Goal: Share content: Distribute website content to other platforms or users

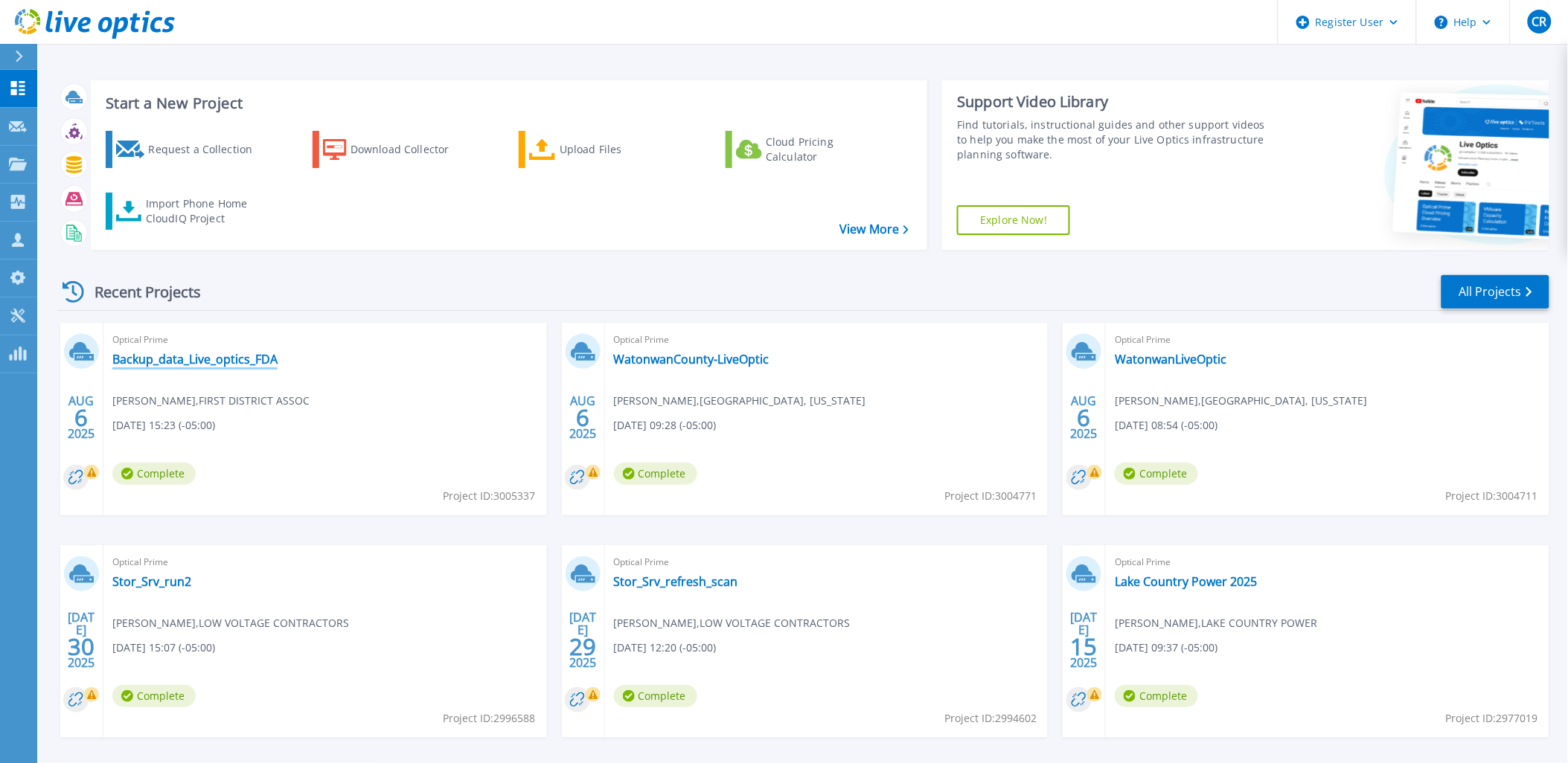
click at [214, 353] on link "Backup_data_Live_optics_FDA" at bounding box center [195, 359] width 165 height 15
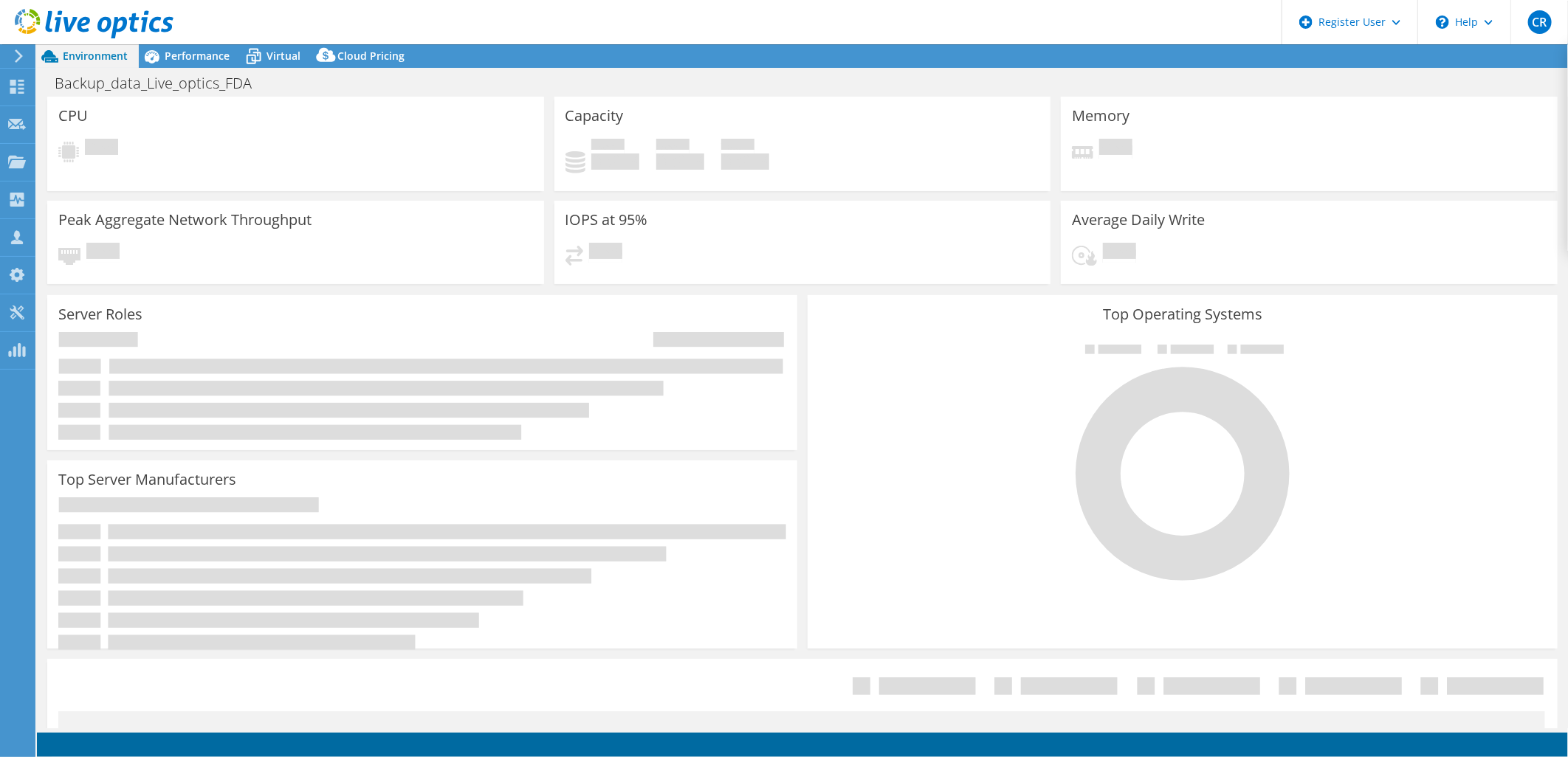
select select "USD"
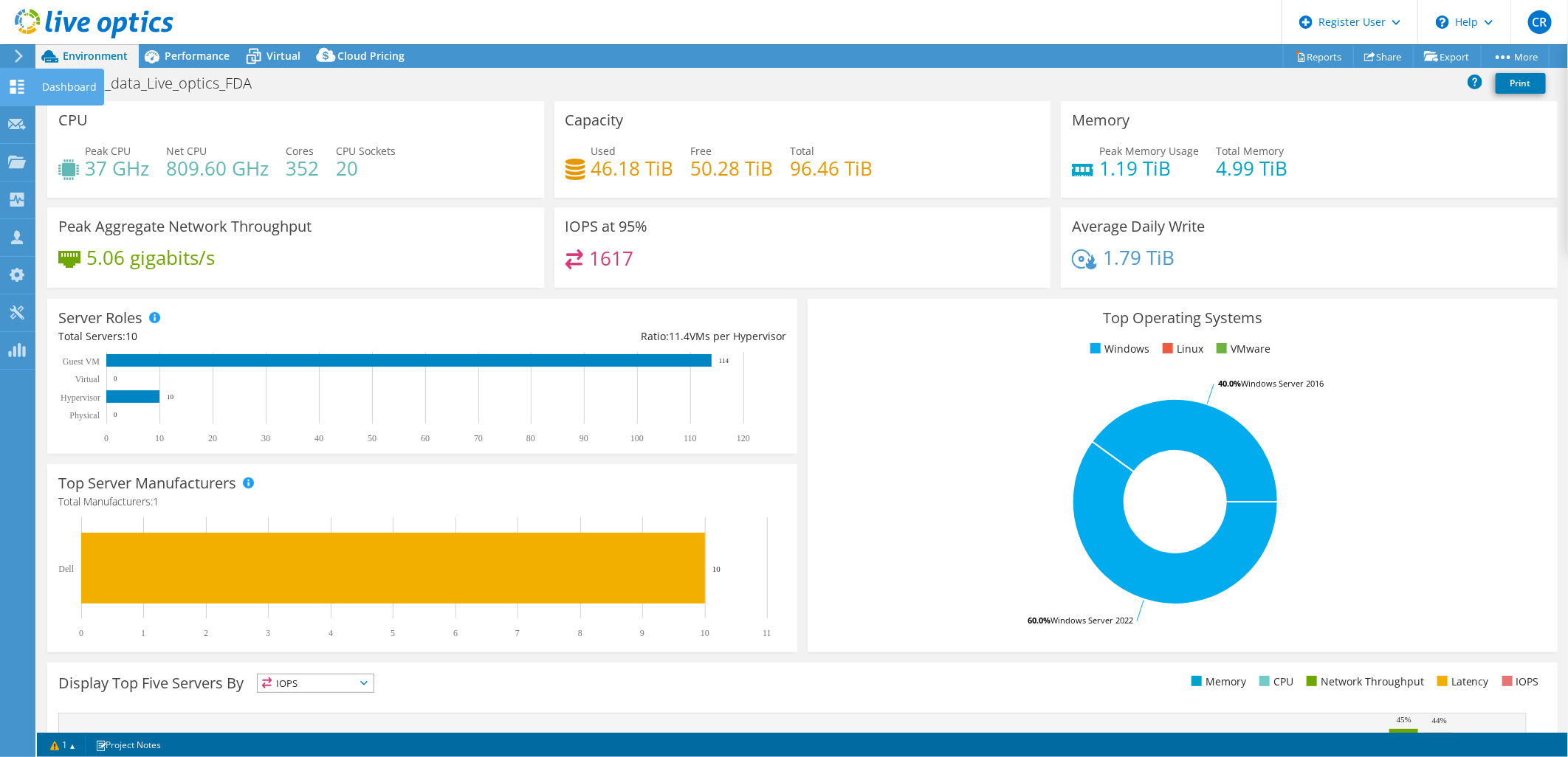
click at [20, 90] on icon at bounding box center [17, 86] width 18 height 14
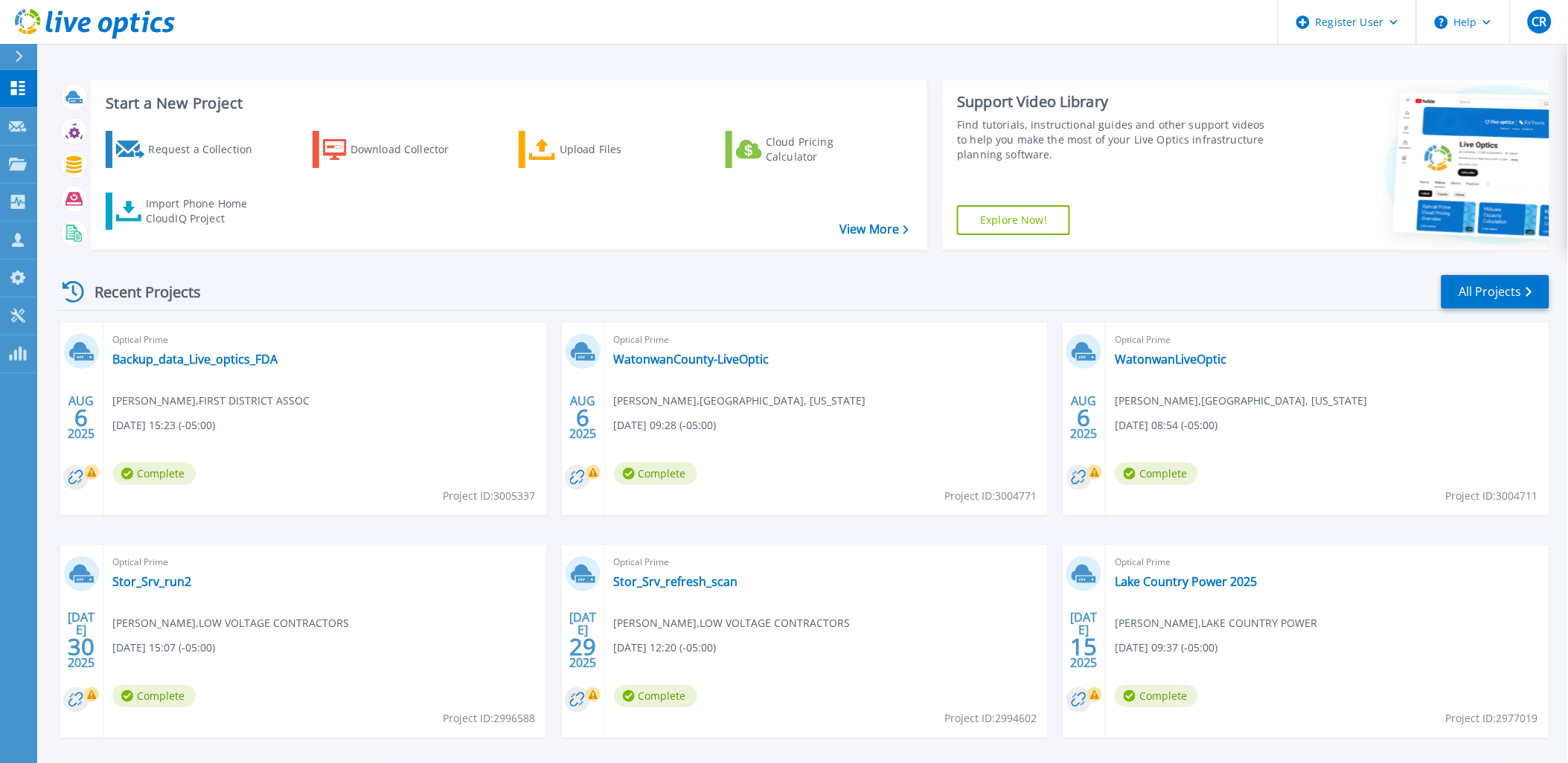
click at [310, 399] on span "Jeff Tetzloff , WATONWAN COUNTY, MINNESOTA" at bounding box center [211, 401] width 198 height 16
click at [687, 354] on link "WatonwanCounty-LiveOptic" at bounding box center [691, 359] width 155 height 15
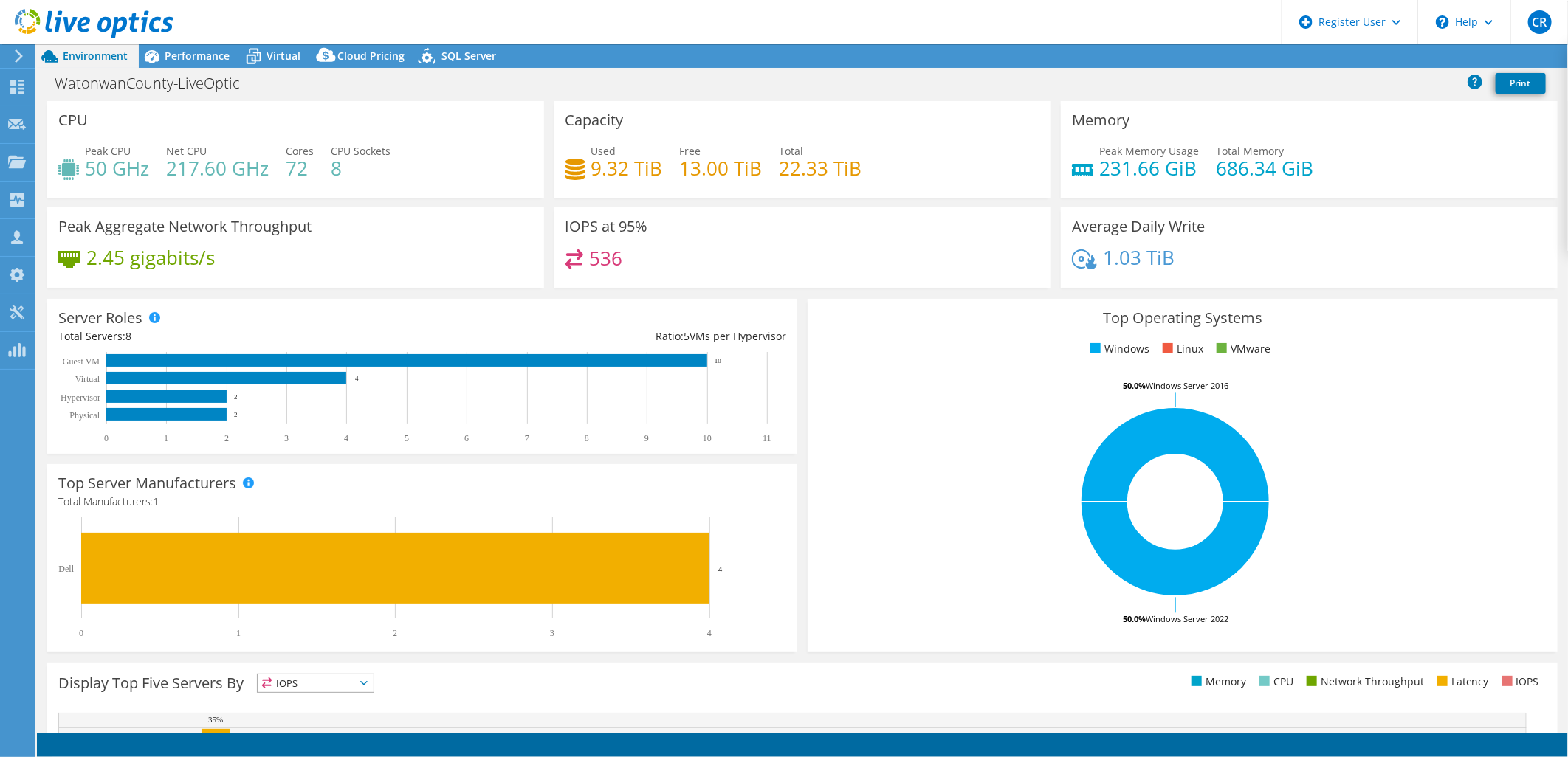
select select "USD"
click at [1364, 55] on use at bounding box center [1369, 57] width 11 height 9
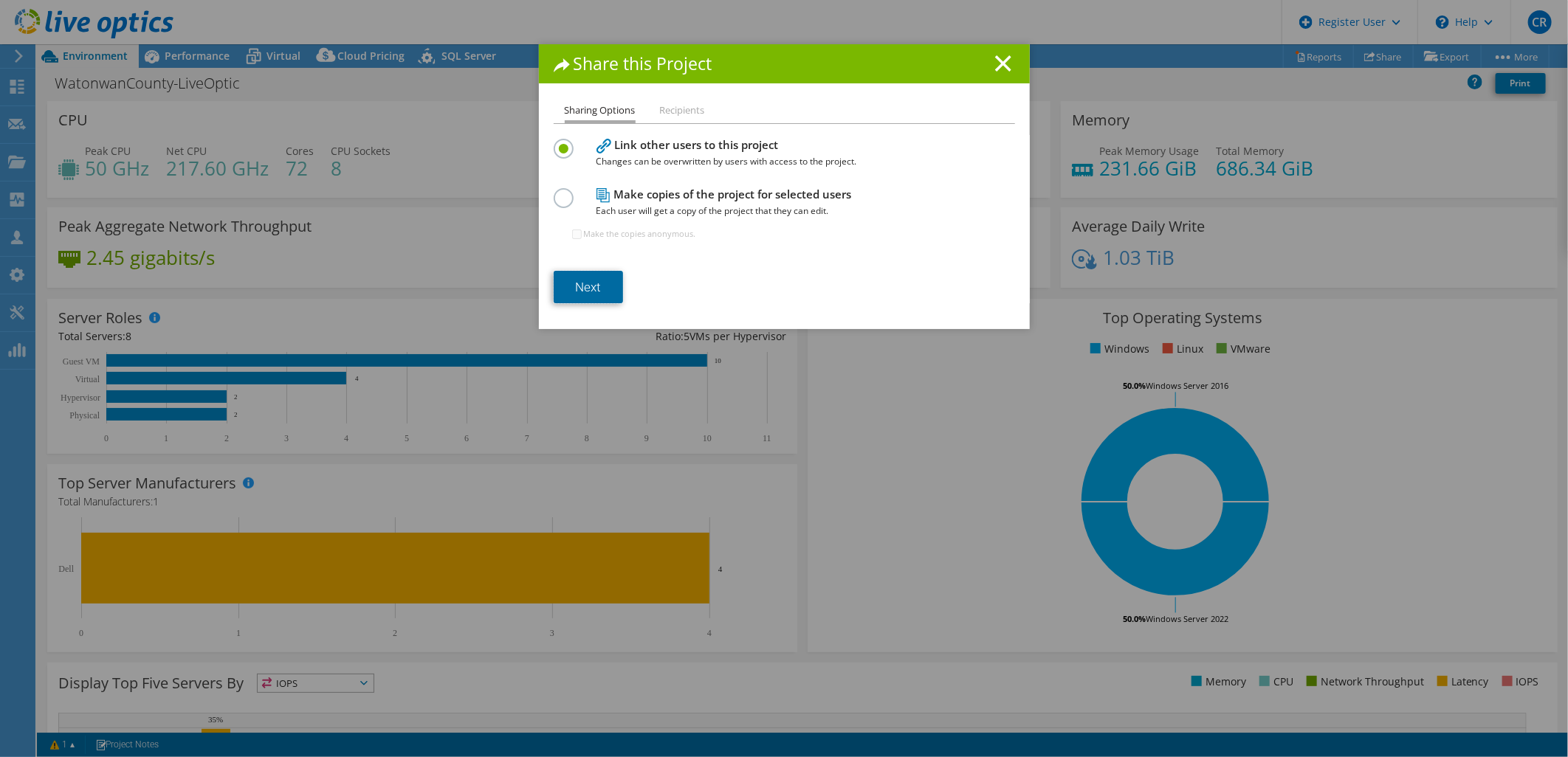
click at [563, 290] on link "Next" at bounding box center [588, 287] width 70 height 33
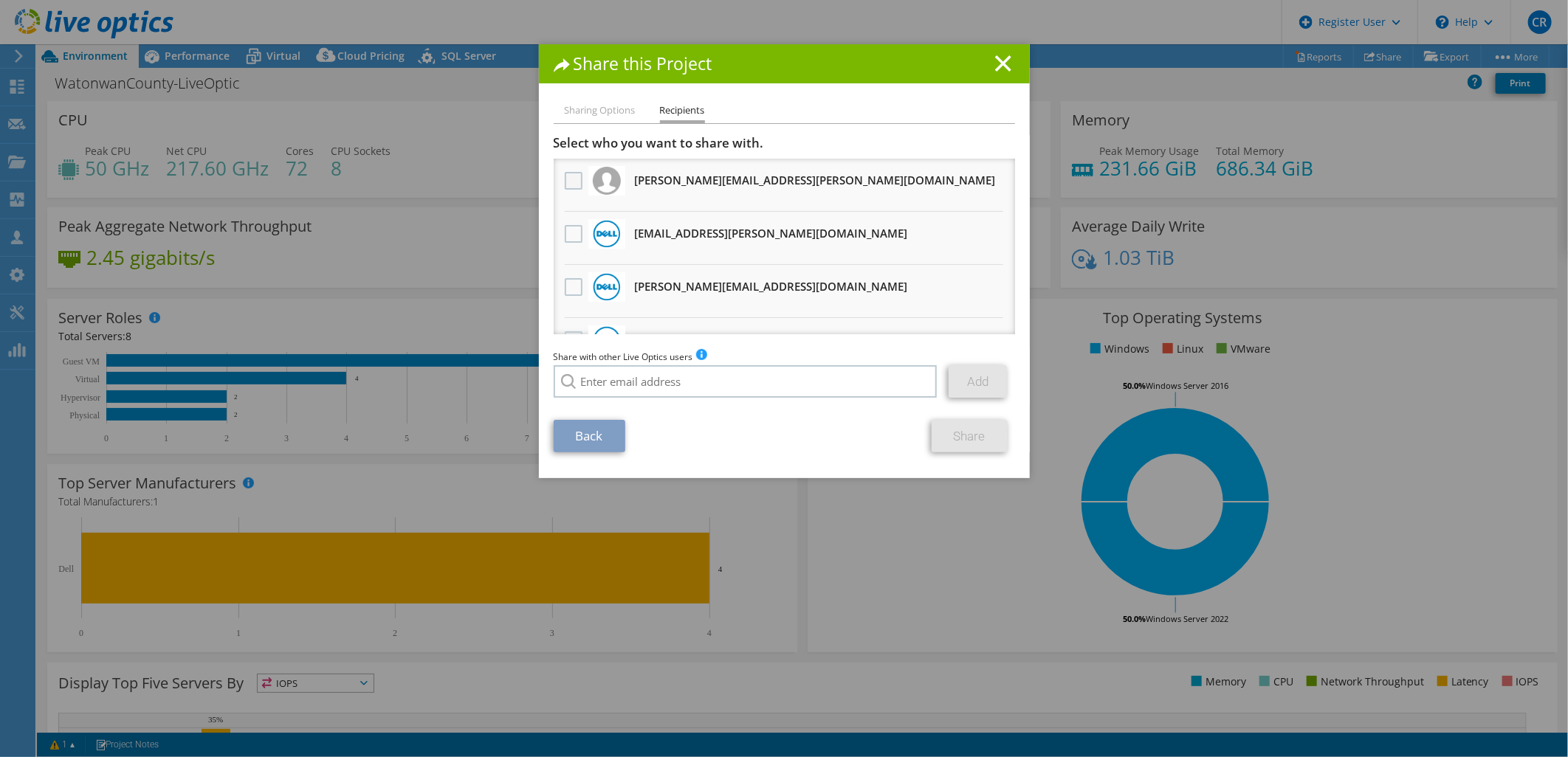
click at [565, 177] on label at bounding box center [575, 180] width 21 height 18
click at [0, 0] on input "checkbox" at bounding box center [0, 0] width 0 height 0
click at [565, 177] on label at bounding box center [575, 180] width 21 height 18
click at [0, 0] on input "checkbox" at bounding box center [0, 0] width 0 height 0
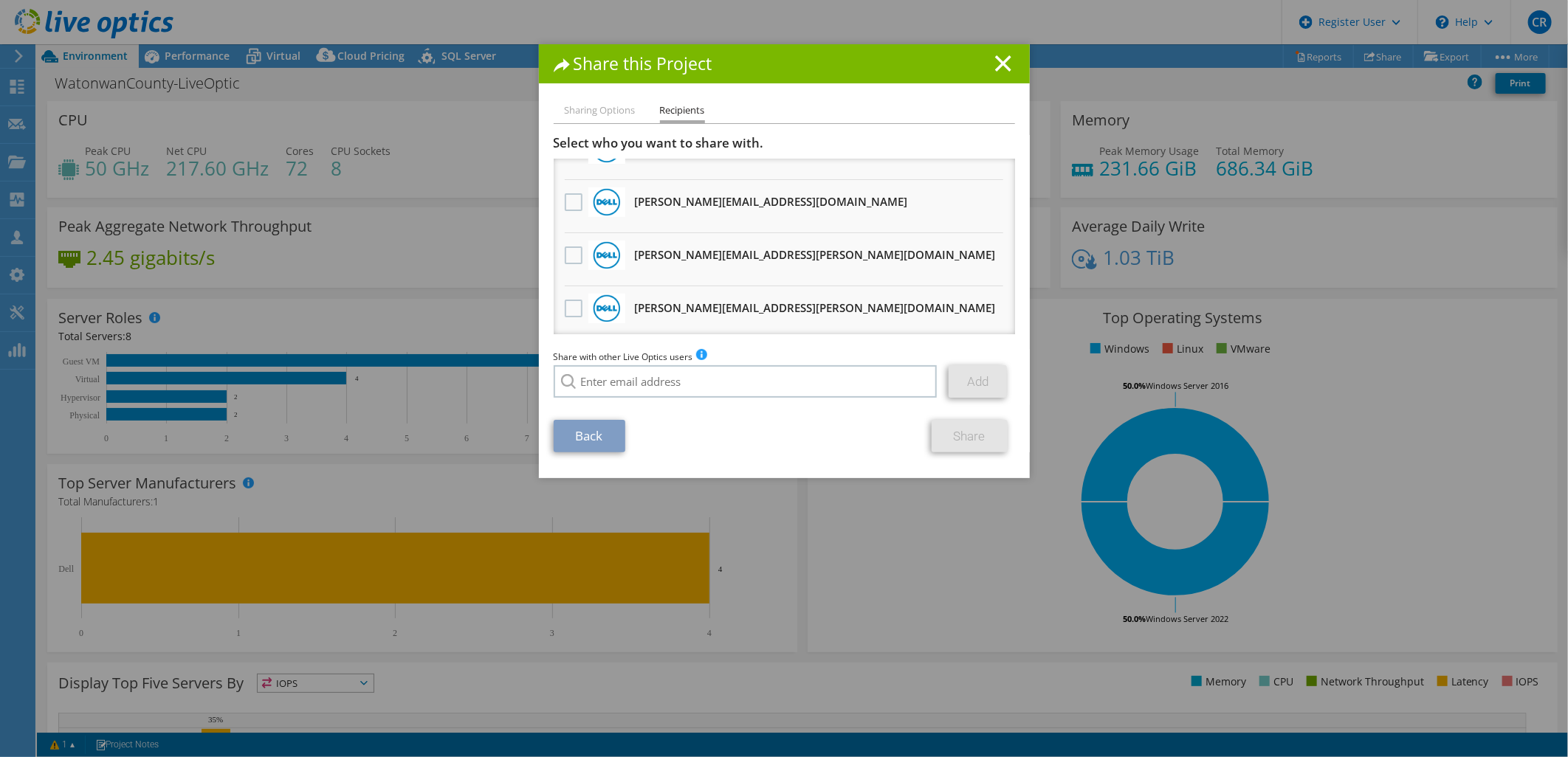
scroll to position [163, 0]
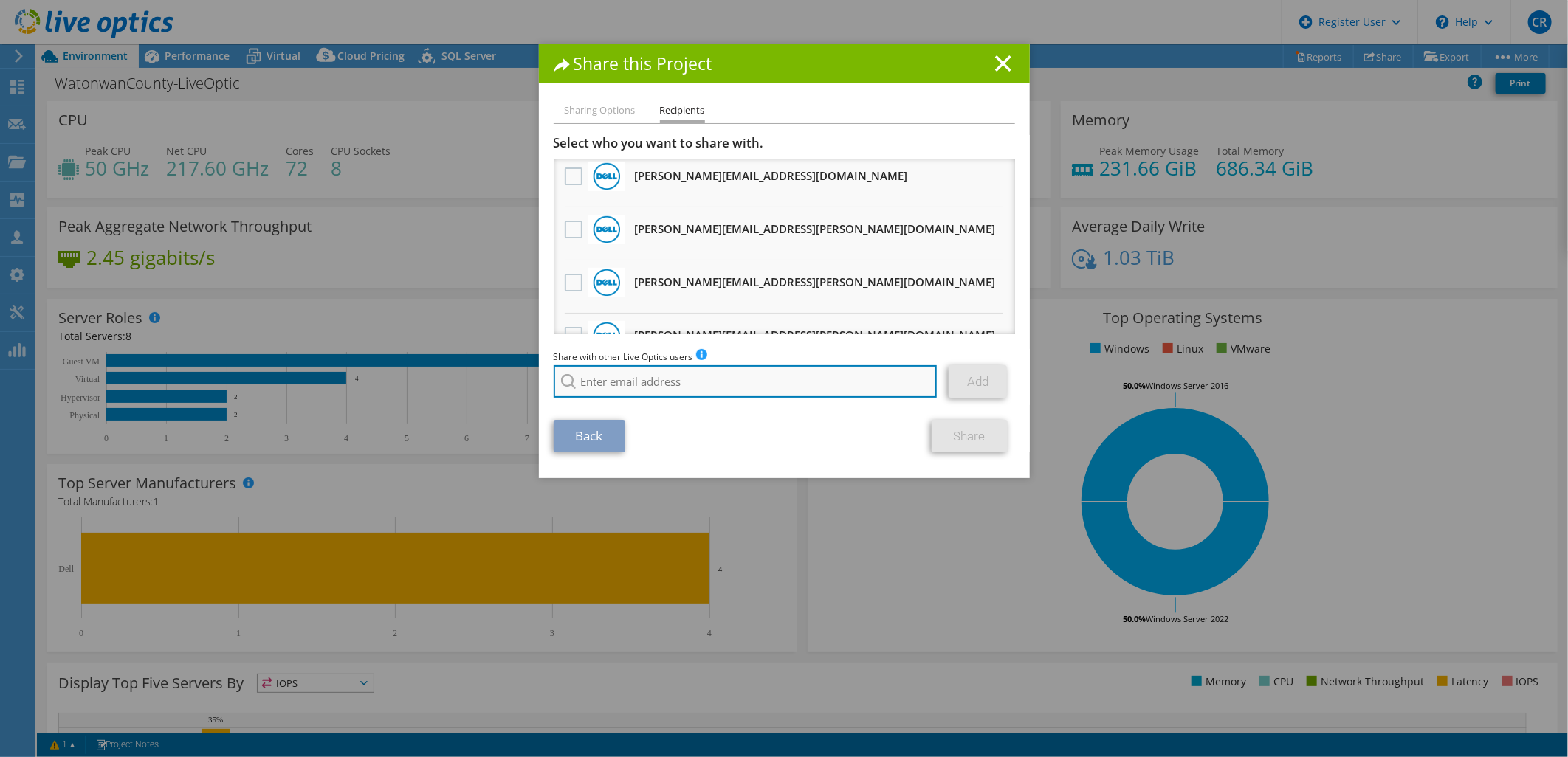
click at [632, 376] on input "search" at bounding box center [745, 381] width 384 height 33
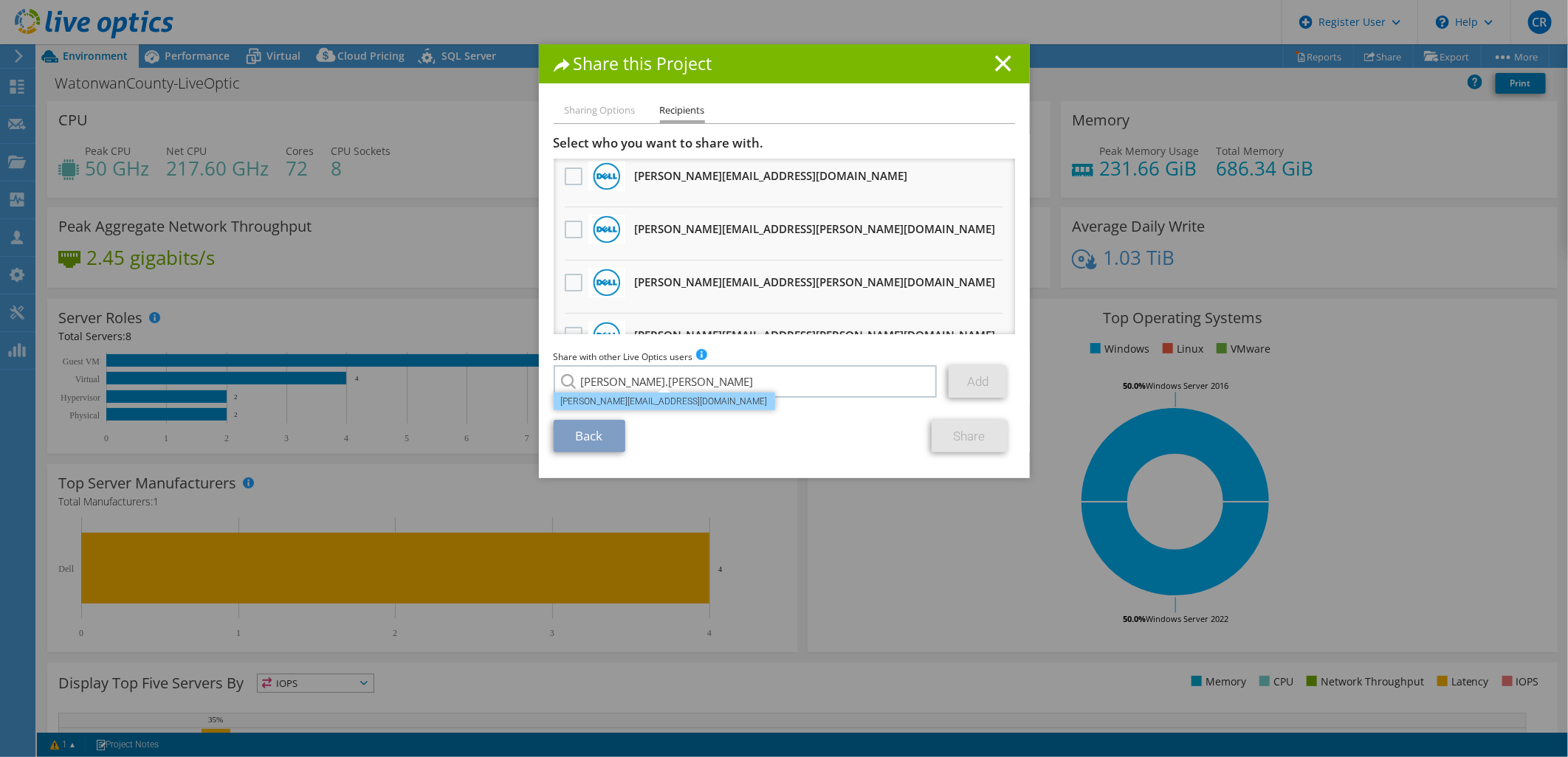
click at [617, 404] on li "Jose.Maronilla@dell.com" at bounding box center [664, 401] width 221 height 18
type input "Jose.Maronilla@dell.com"
click at [973, 385] on link "Add" at bounding box center [977, 381] width 59 height 33
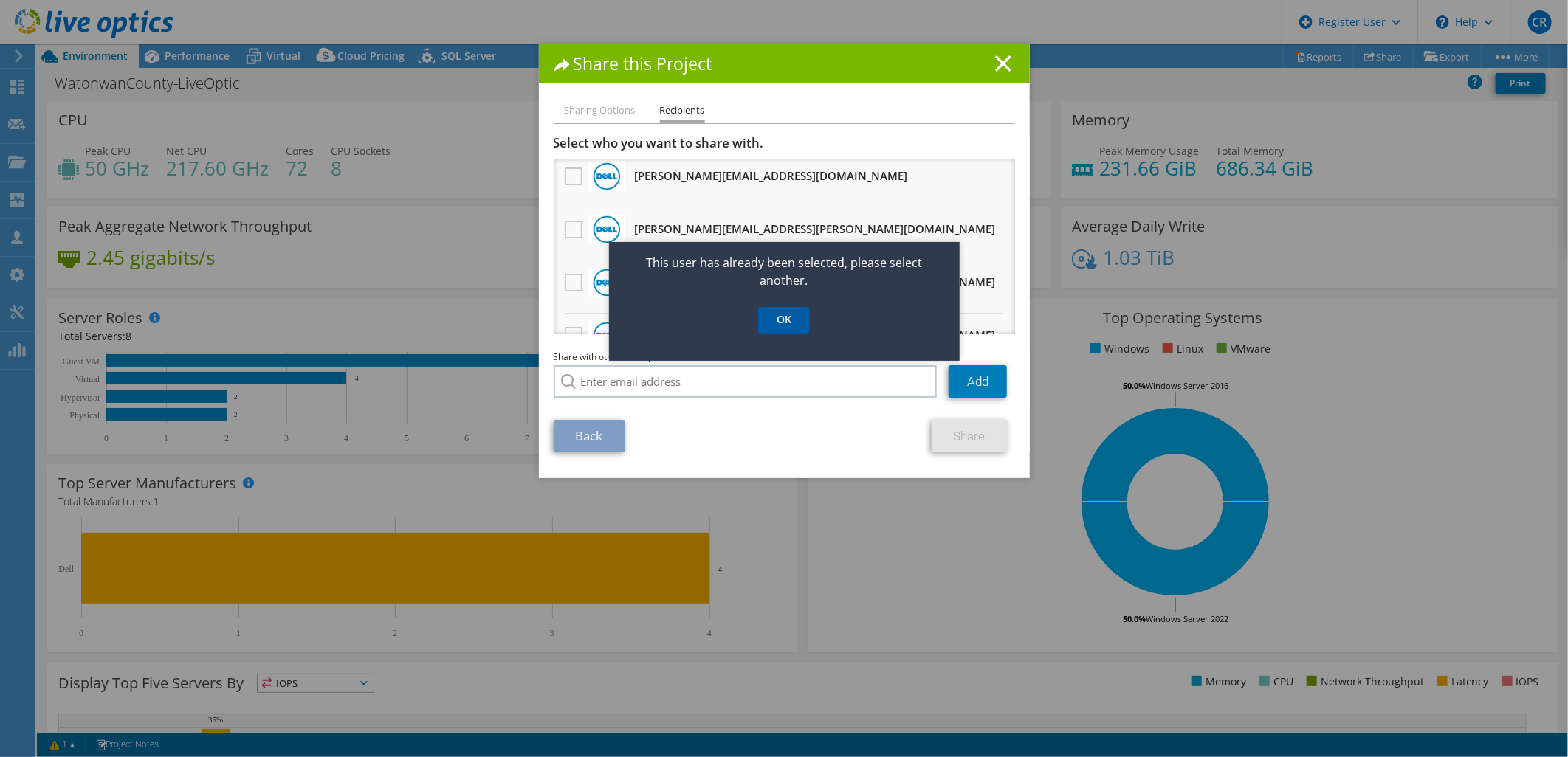
click at [777, 322] on link "OK" at bounding box center [784, 320] width 52 height 27
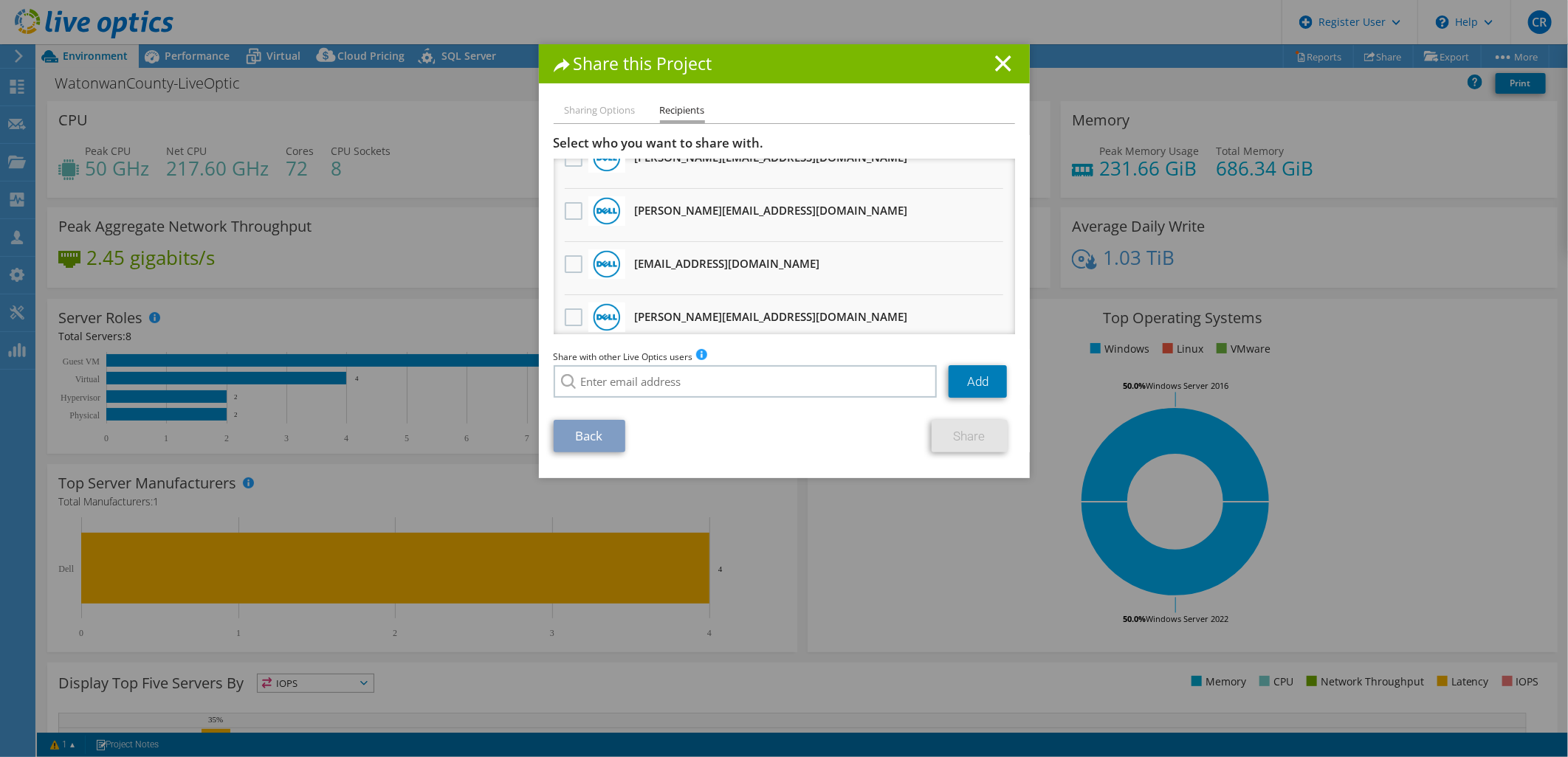
scroll to position [902, 0]
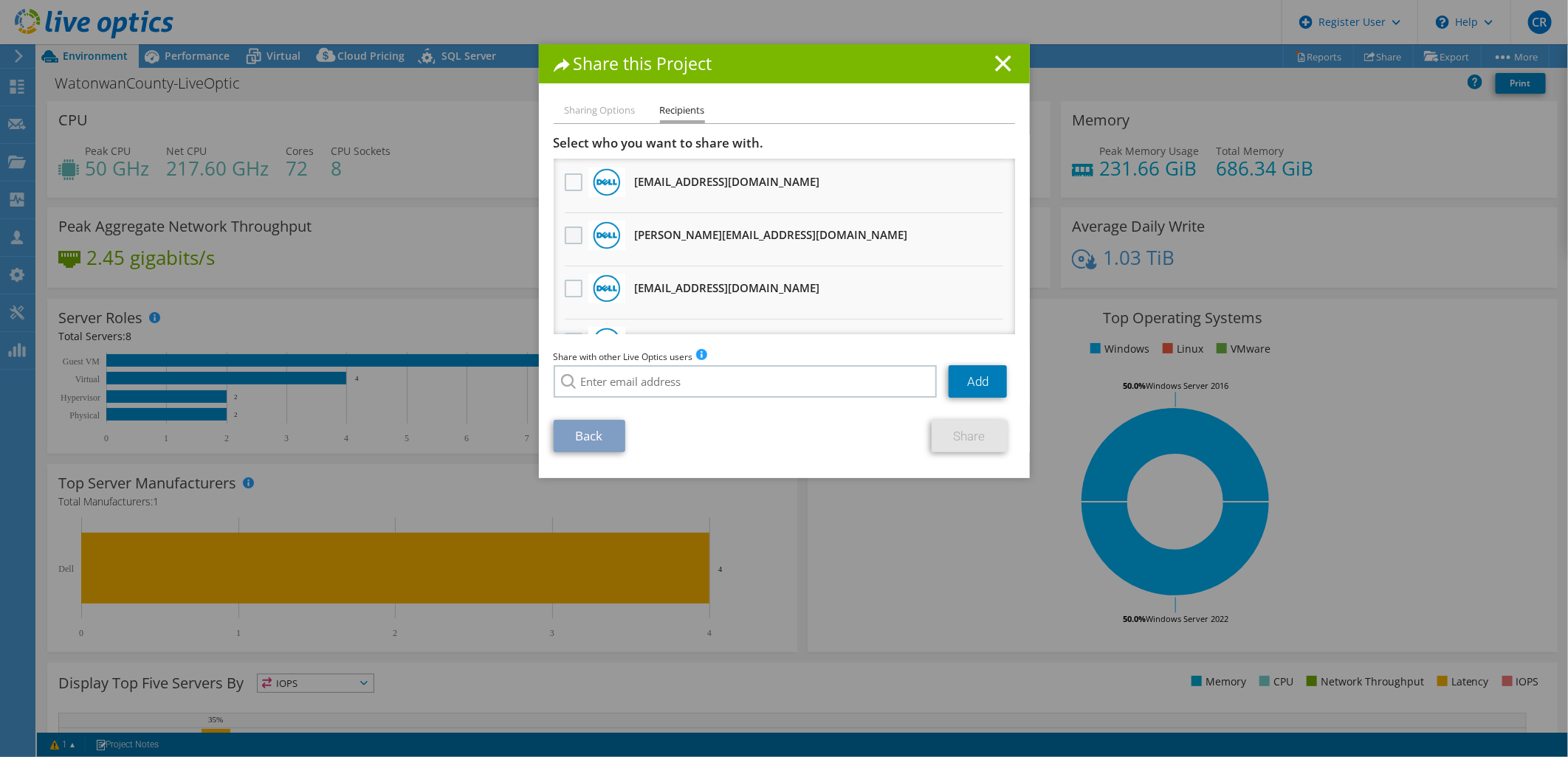
click at [565, 227] on label at bounding box center [575, 235] width 21 height 18
click at [0, 0] on input "checkbox" at bounding box center [0, 0] width 0 height 0
click at [955, 426] on link "Share" at bounding box center [970, 436] width 76 height 33
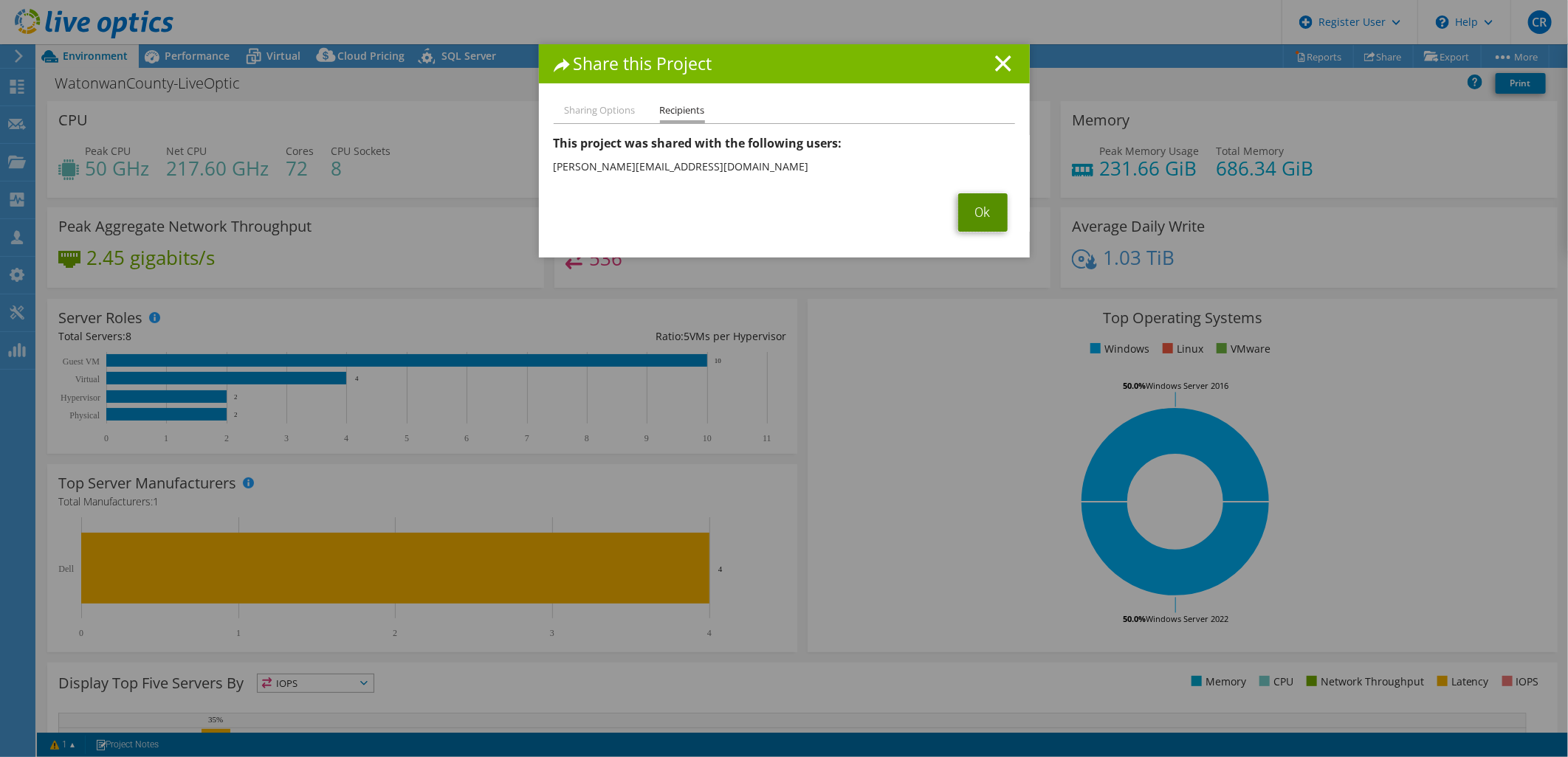
drag, startPoint x: 995, startPoint y: 202, endPoint x: 292, endPoint y: 174, distance: 703.6
click at [993, 202] on link "Ok" at bounding box center [982, 212] width 49 height 38
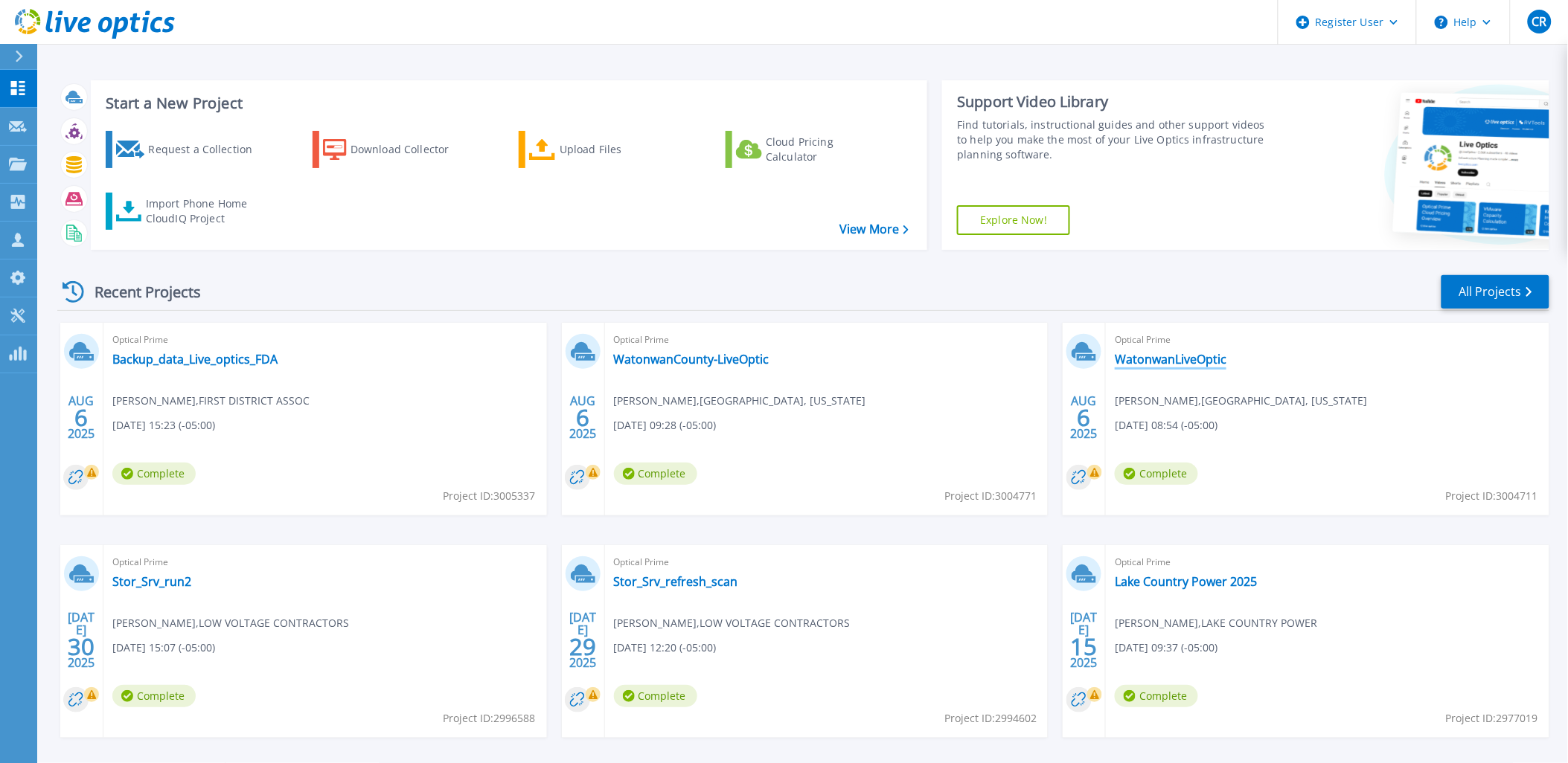
click at [1158, 353] on link "WatonwanLiveOptic" at bounding box center [1170, 359] width 111 height 15
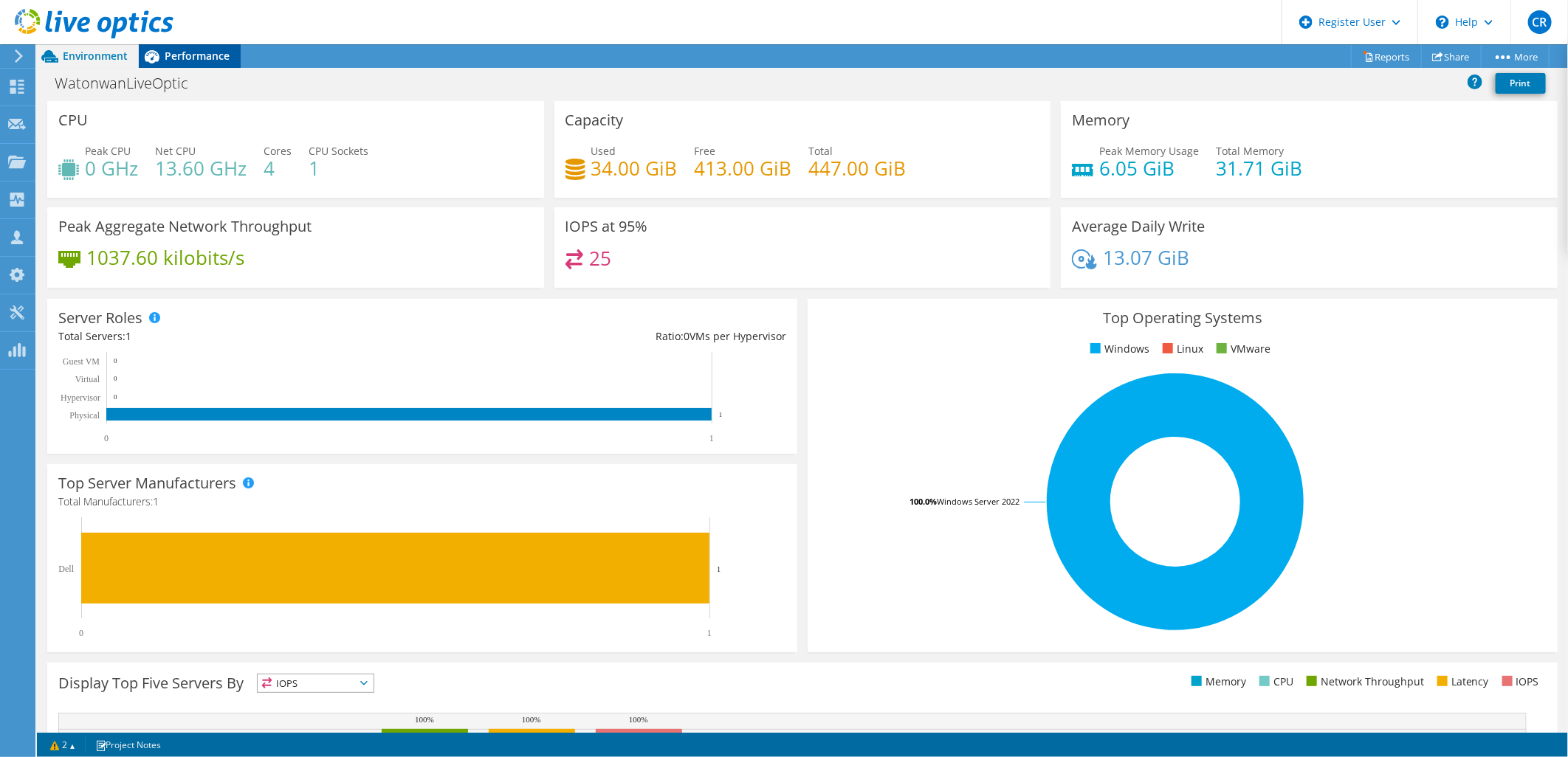
click at [163, 67] on icon at bounding box center [151, 57] width 26 height 26
